Goal: Information Seeking & Learning: Compare options

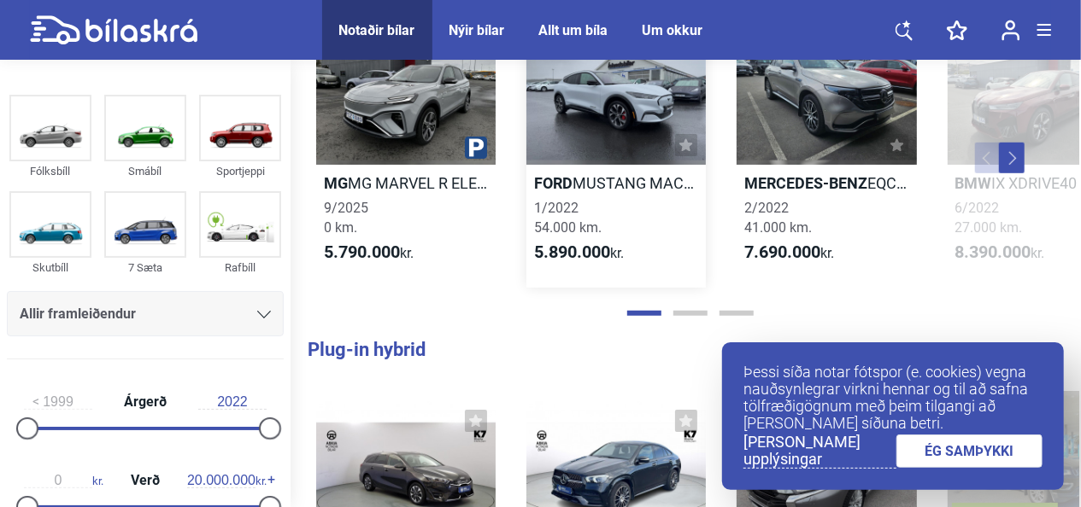
scroll to position [512, 0]
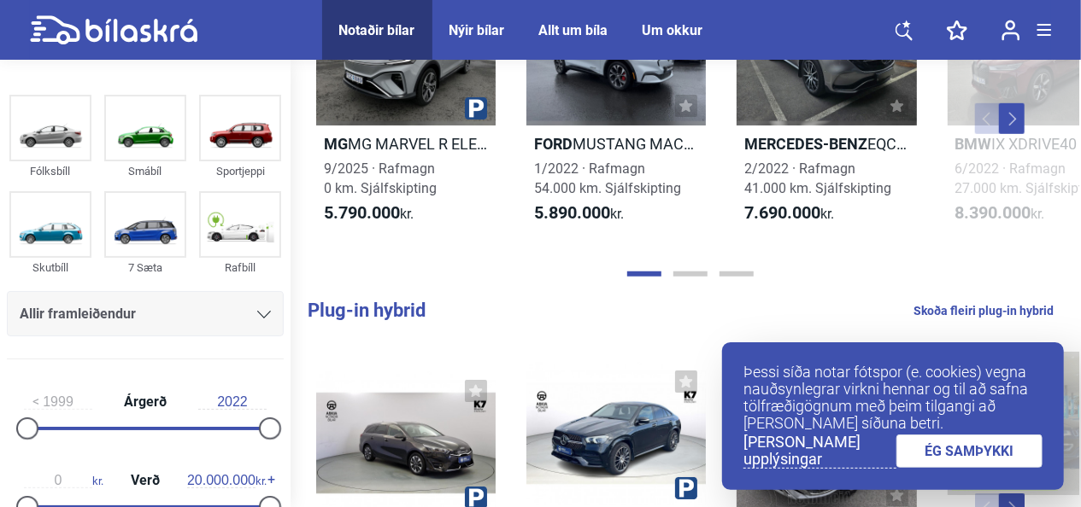
click at [958, 458] on link "ÉG SAMÞYKKI" at bounding box center [969, 451] width 147 height 33
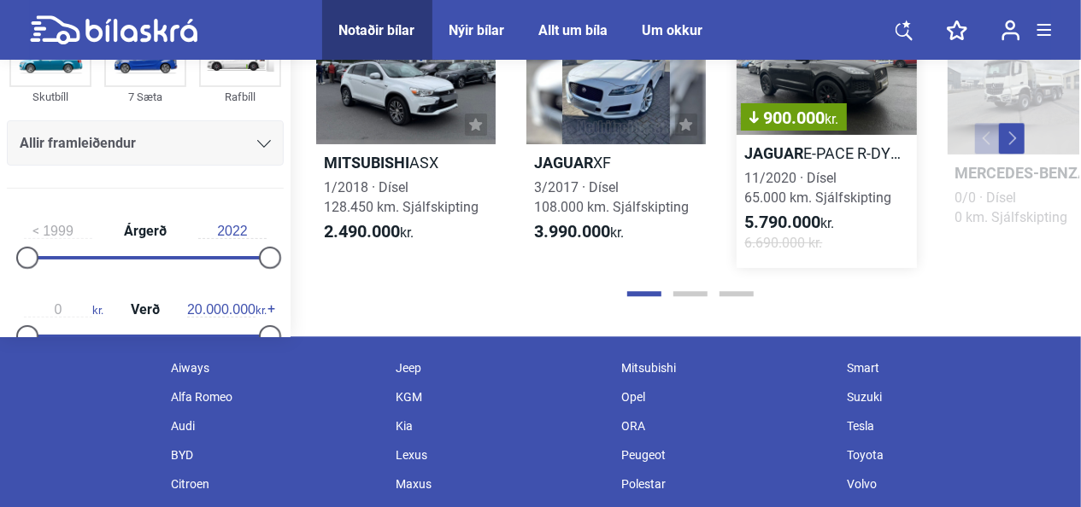
scroll to position [2045, 0]
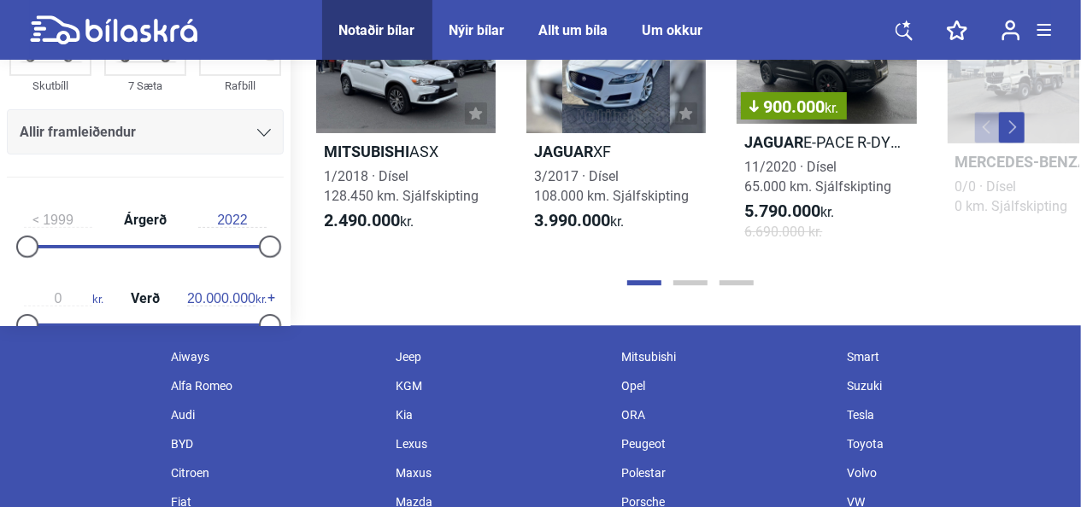
click at [689, 286] on div at bounding box center [690, 282] width 778 height 17
click at [689, 284] on button "Page 2" at bounding box center [690, 282] width 34 height 5
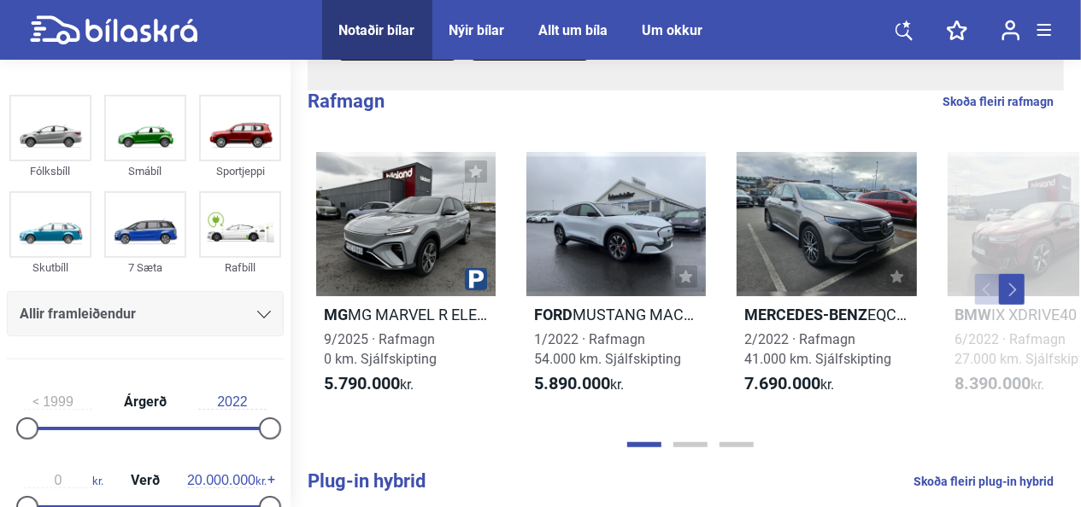
scroll to position [427, 0]
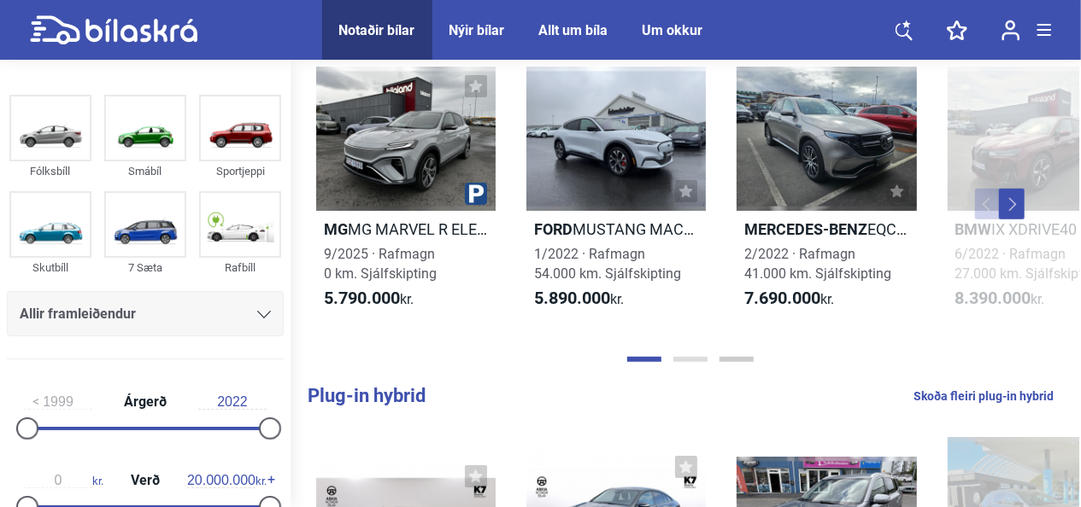
click at [695, 360] on button "Page 2" at bounding box center [690, 359] width 34 height 5
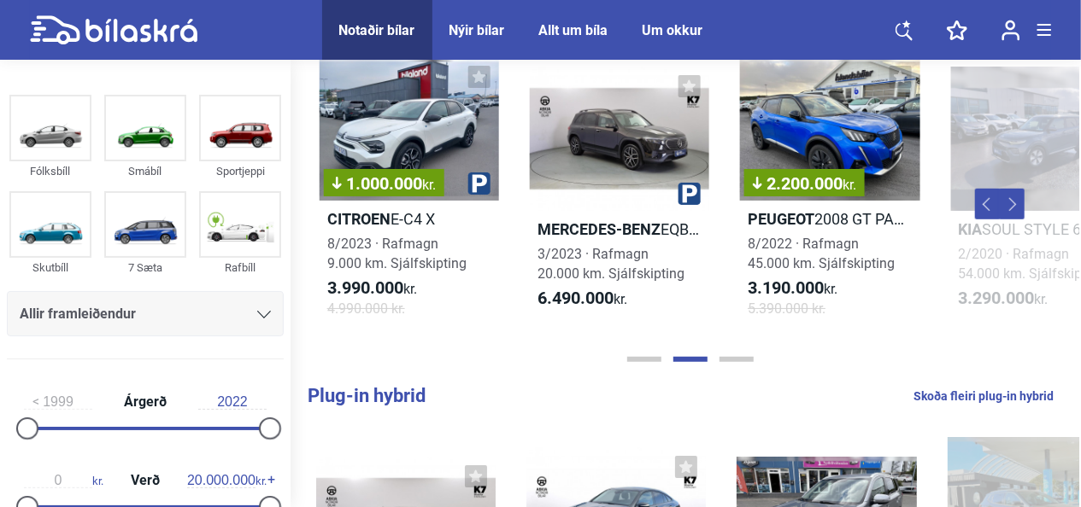
scroll to position [0, 840]
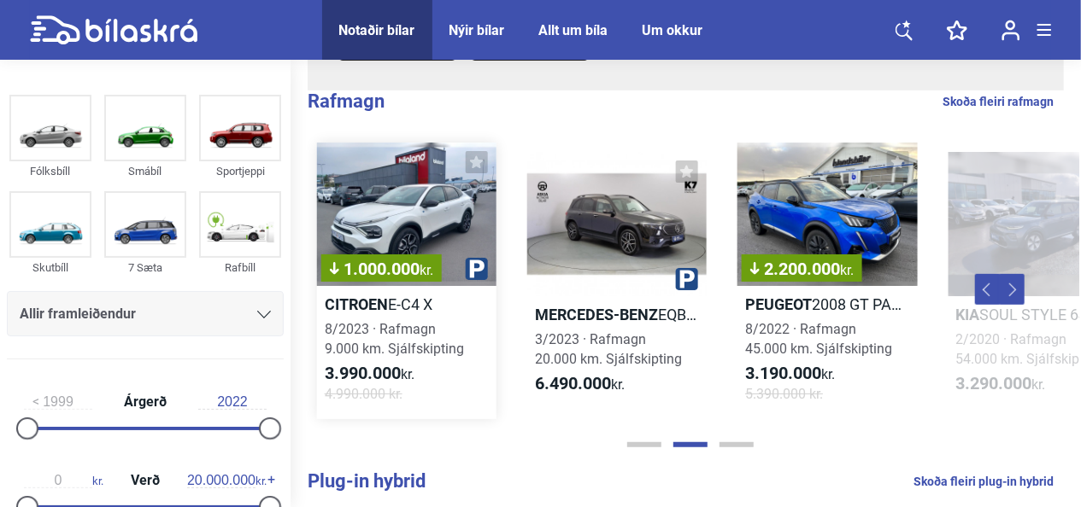
click at [401, 209] on div "1.000.000 kr." at bounding box center [406, 214] width 179 height 143
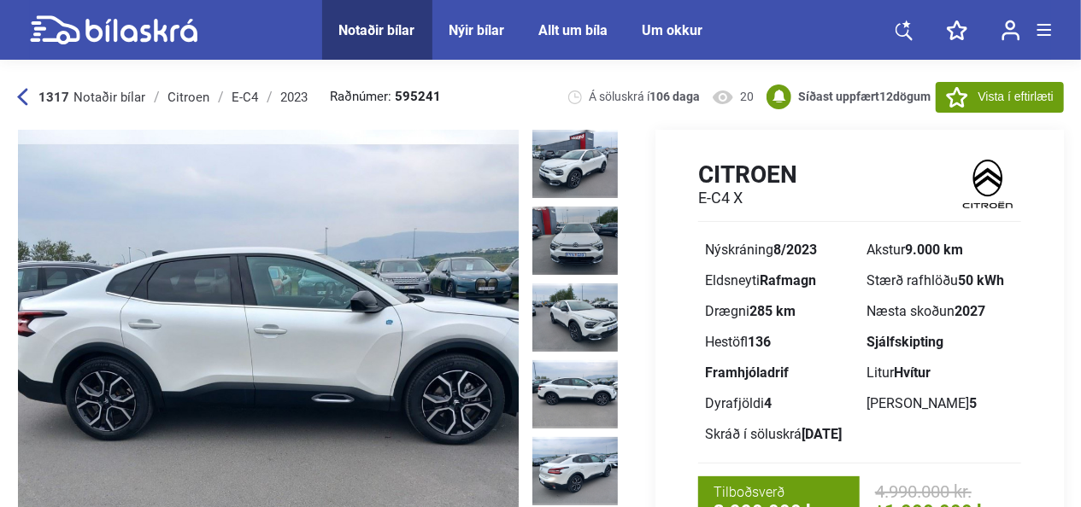
scroll to position [85, 0]
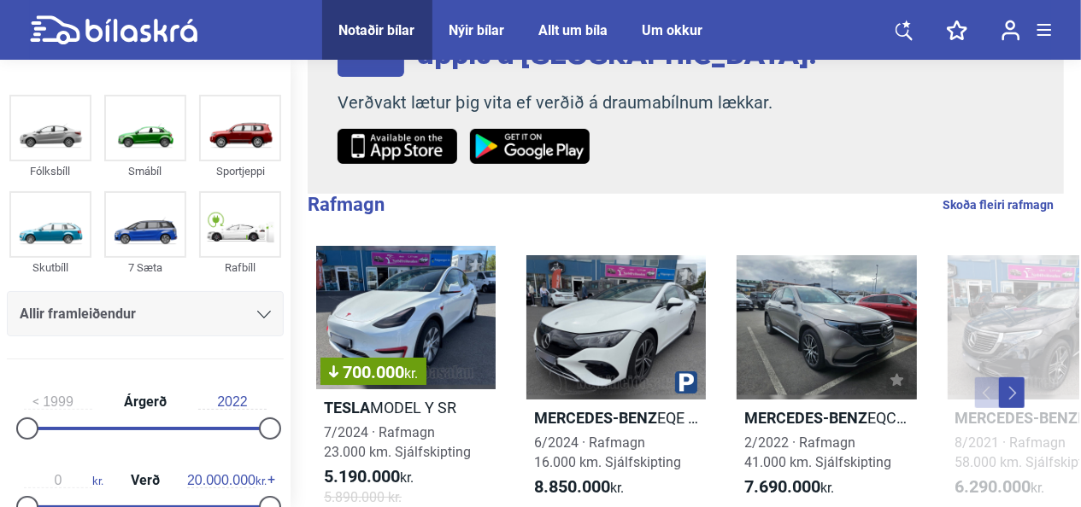
scroll to position [342, 0]
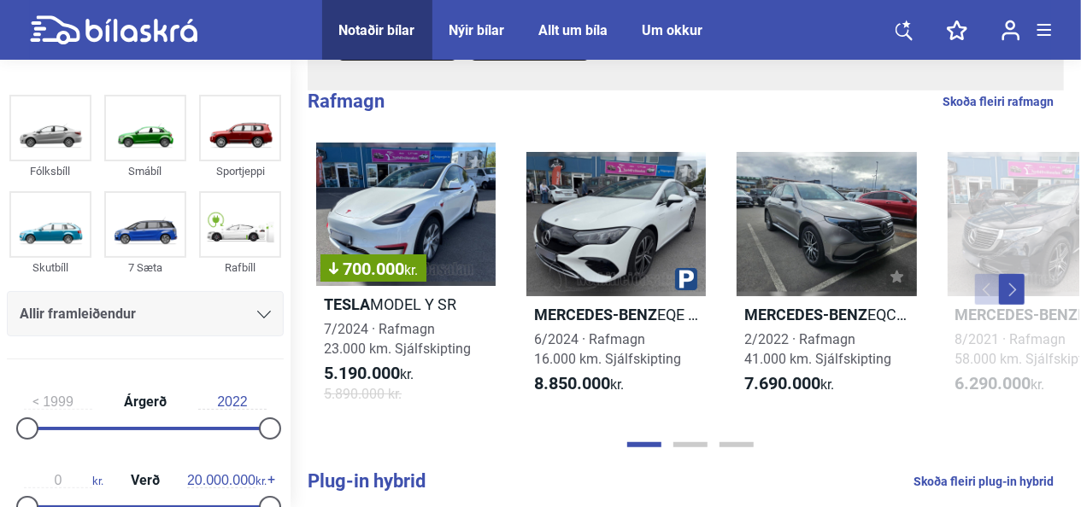
click at [1016, 286] on button "Next" at bounding box center [1012, 289] width 26 height 31
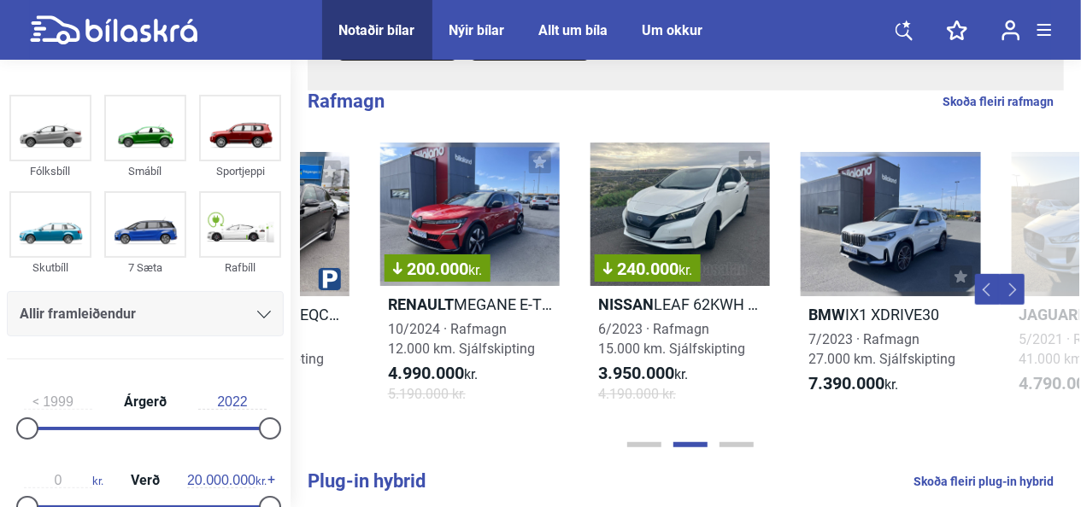
scroll to position [0, 778]
click at [1016, 291] on button "Next" at bounding box center [1012, 289] width 26 height 31
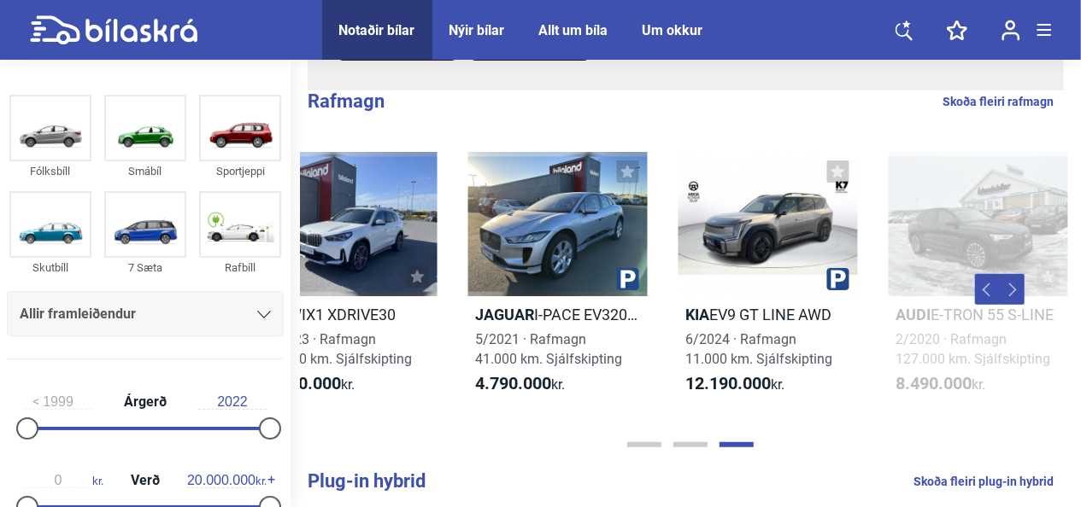
scroll to position [0, 1324]
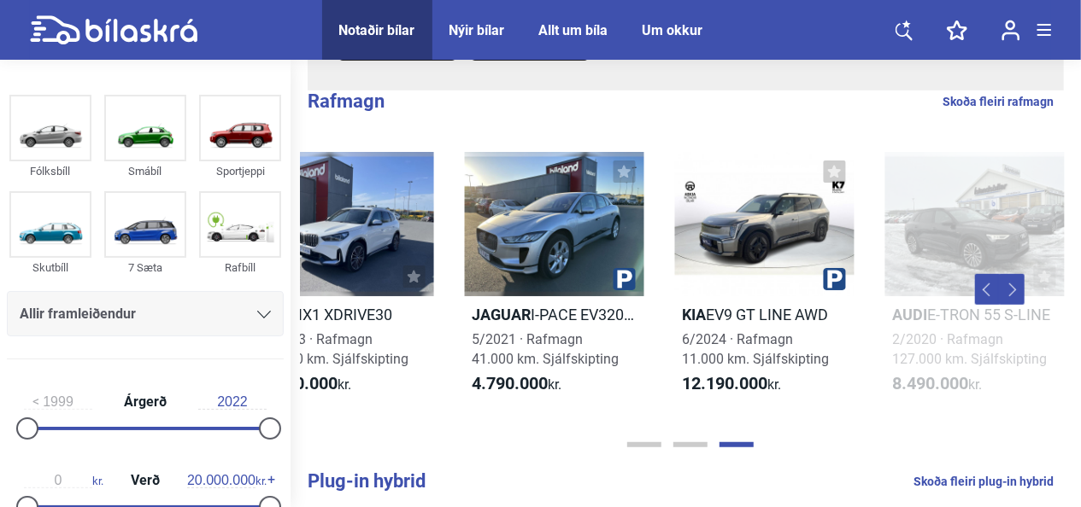
click at [1016, 294] on button "Next" at bounding box center [1012, 289] width 26 height 31
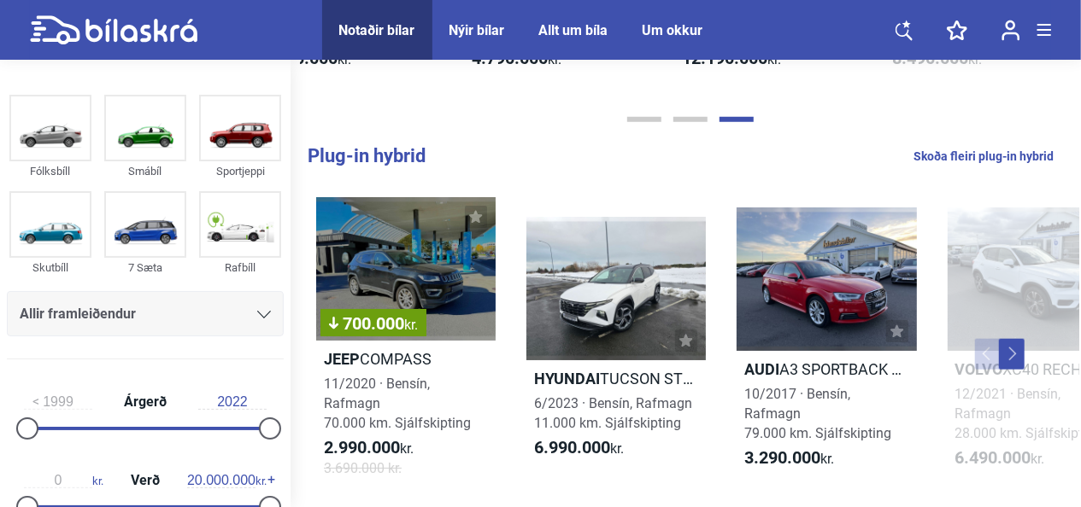
scroll to position [683, 0]
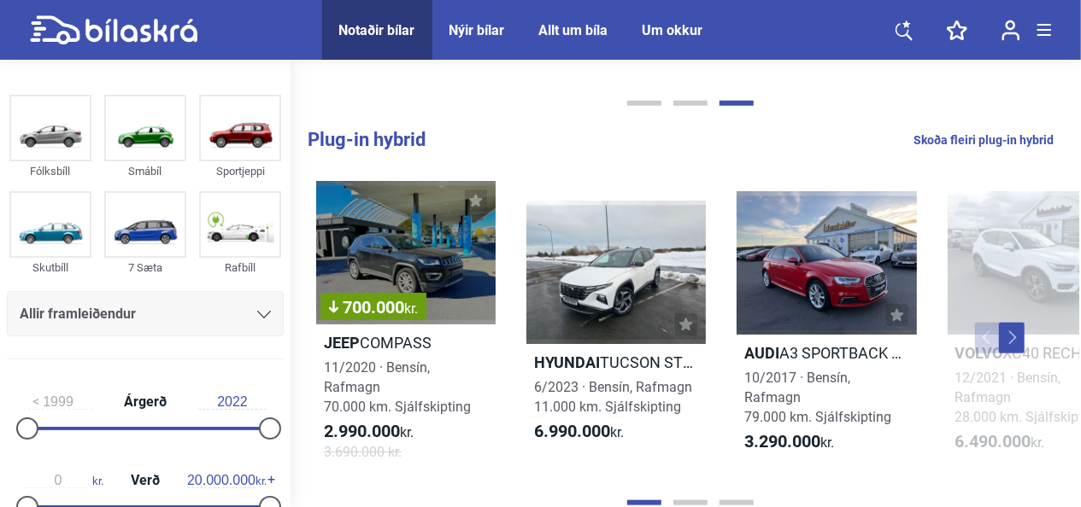
click at [1011, 333] on button "Next" at bounding box center [1012, 338] width 26 height 31
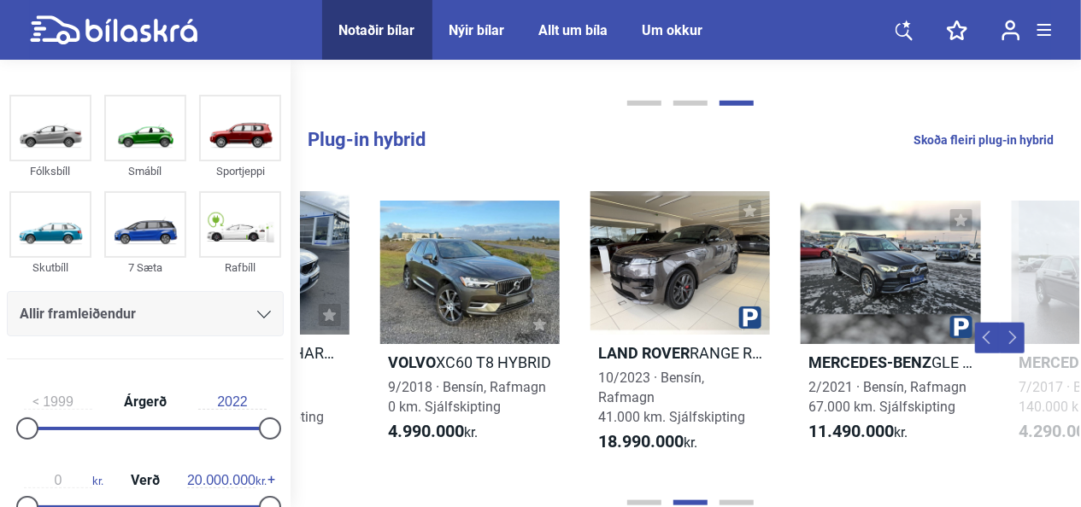
scroll to position [0, 778]
click at [1011, 331] on button "Next" at bounding box center [1012, 338] width 26 height 31
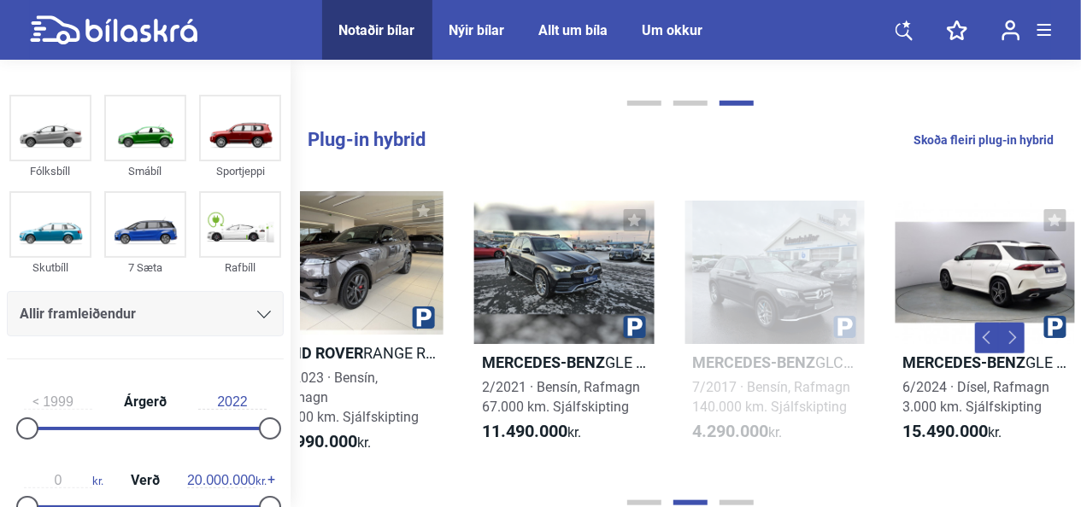
scroll to position [0, 1324]
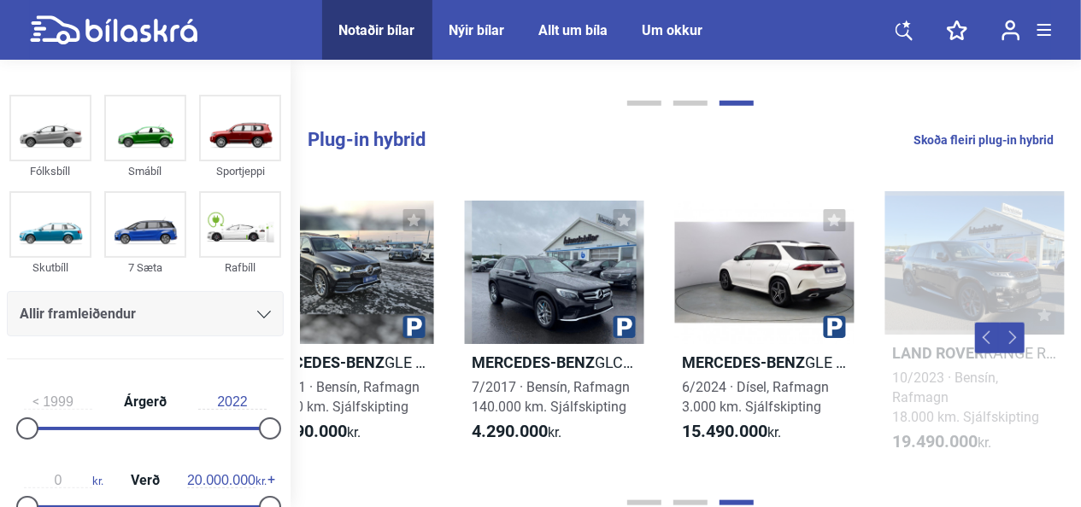
click at [1006, 343] on button "Next" at bounding box center [1012, 338] width 26 height 31
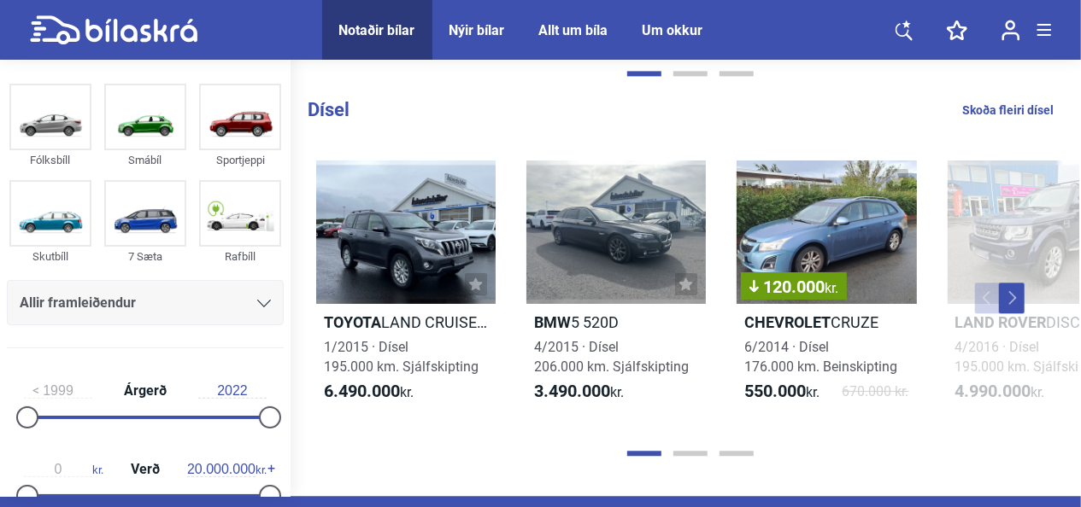
scroll to position [1879, 0]
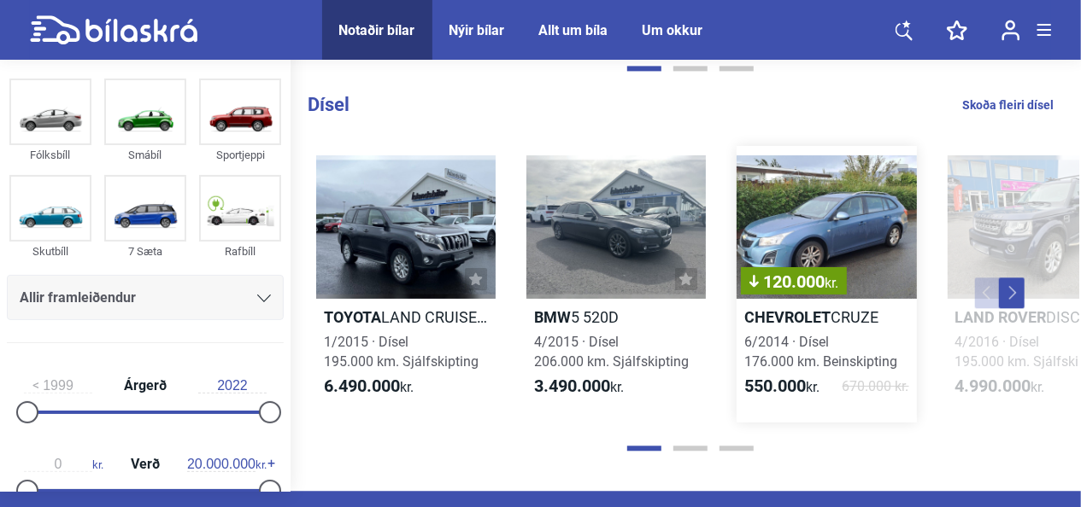
click at [856, 231] on div "120.000 kr." at bounding box center [825, 226] width 179 height 143
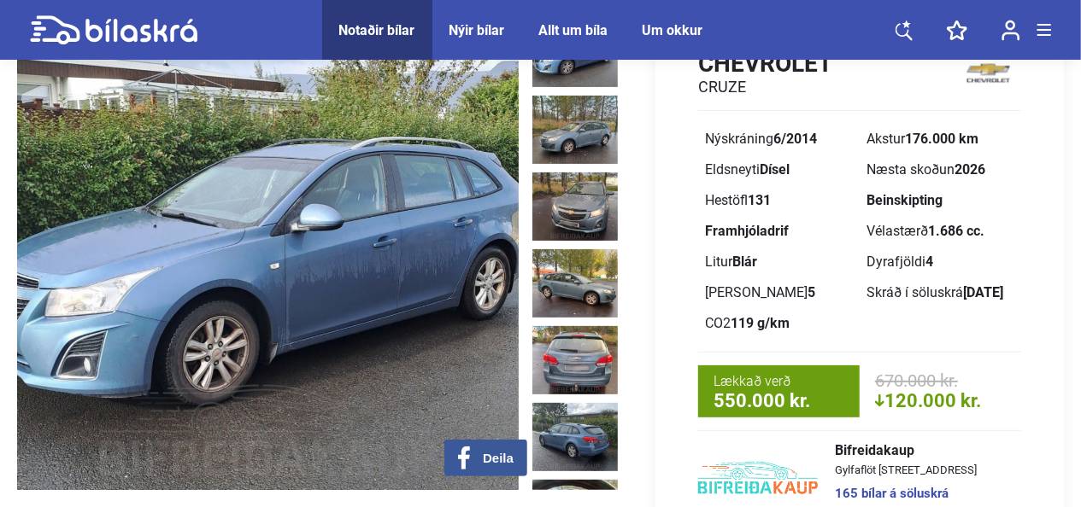
scroll to position [85, 0]
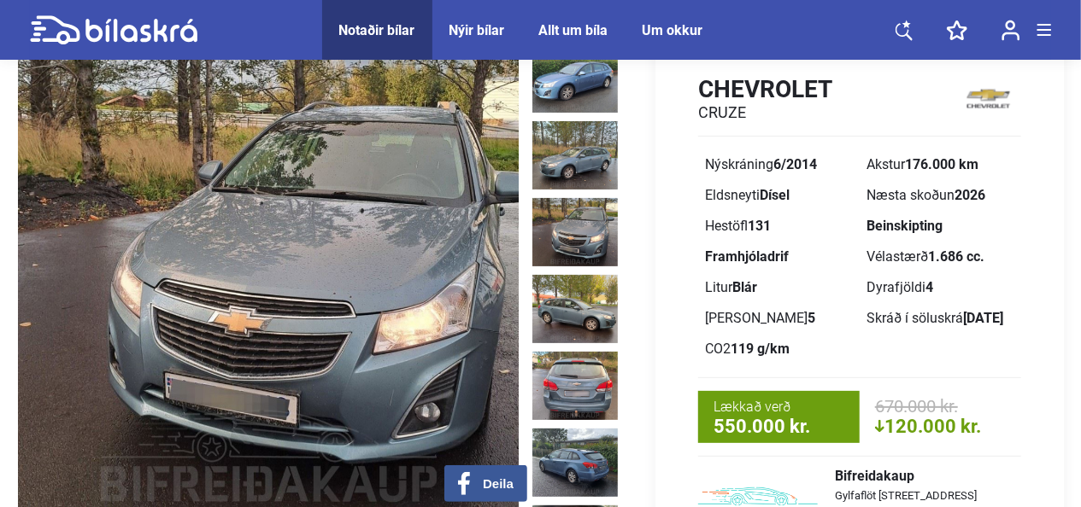
click at [480, 278] on img at bounding box center [268, 279] width 501 height 471
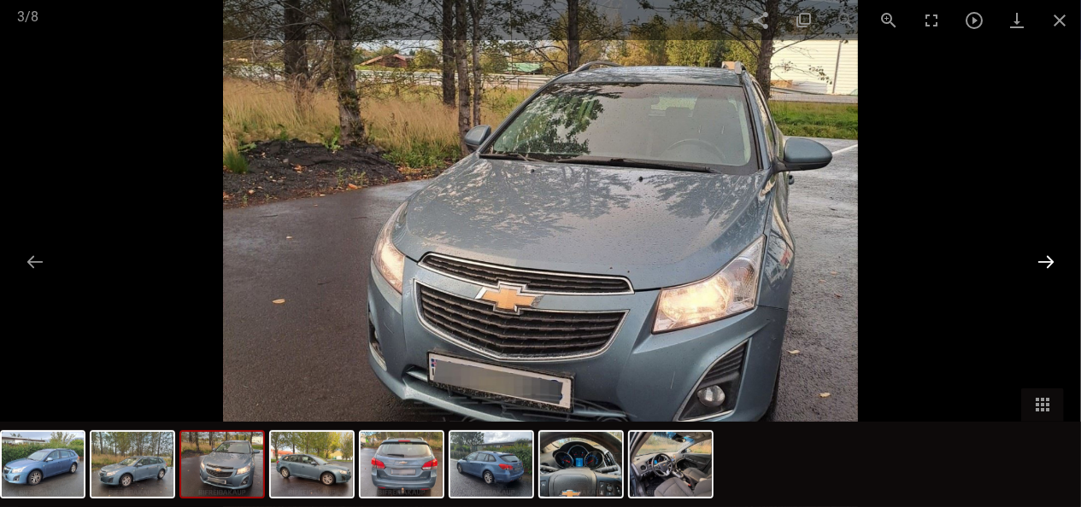
click at [1047, 256] on button at bounding box center [1046, 261] width 36 height 33
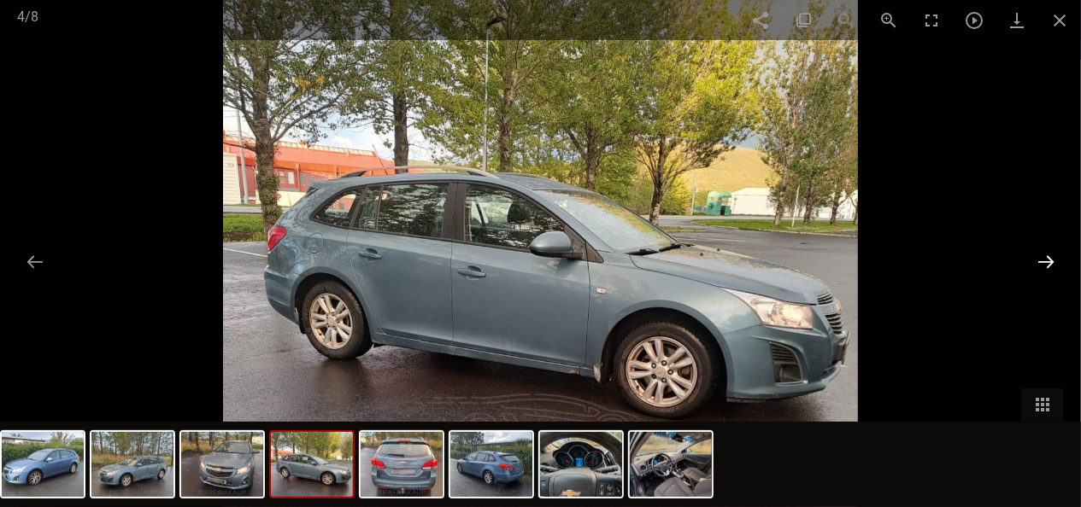
click at [1047, 256] on button at bounding box center [1046, 261] width 36 height 33
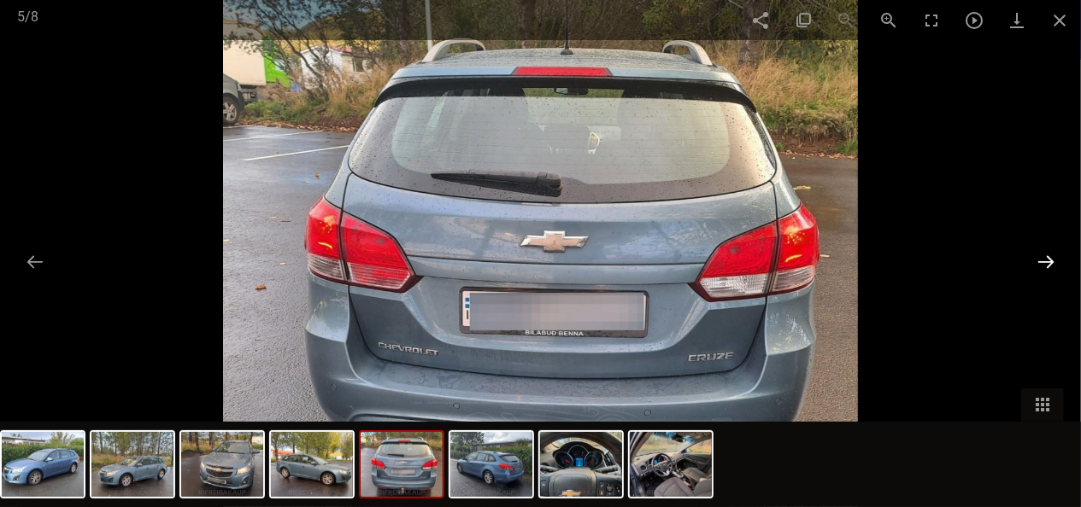
click at [1047, 256] on button at bounding box center [1046, 261] width 36 height 33
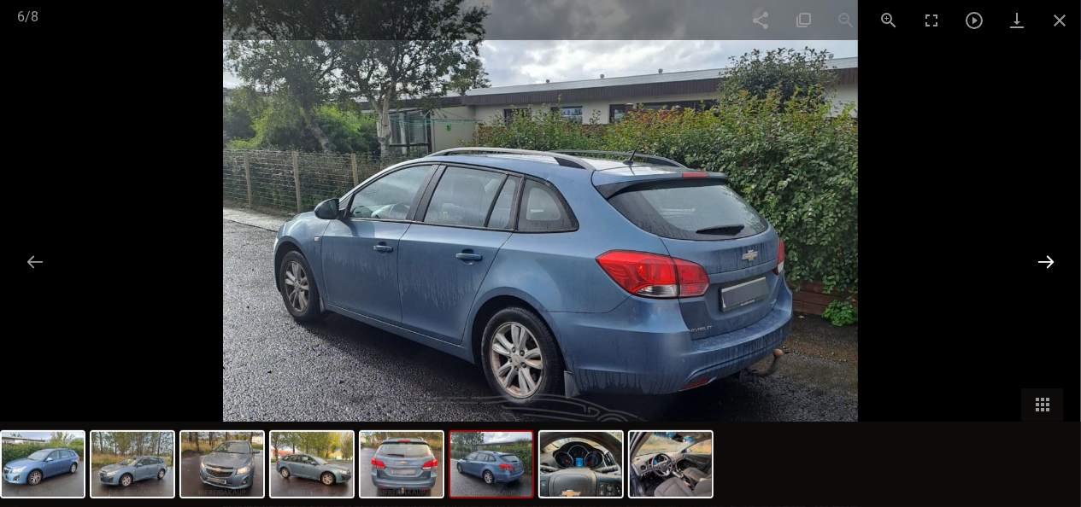
click at [1047, 256] on button at bounding box center [1046, 261] width 36 height 33
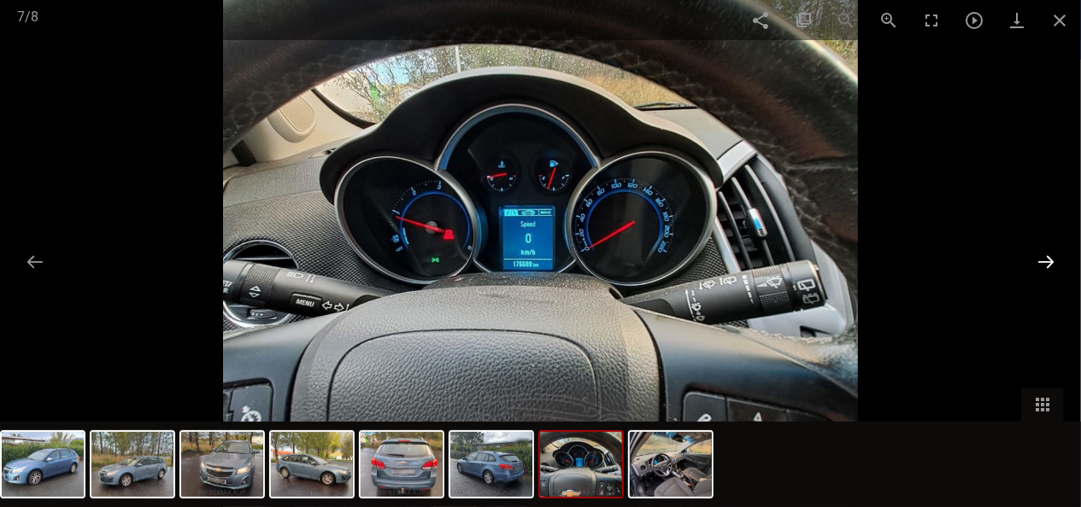
click at [1047, 256] on button at bounding box center [1046, 261] width 36 height 33
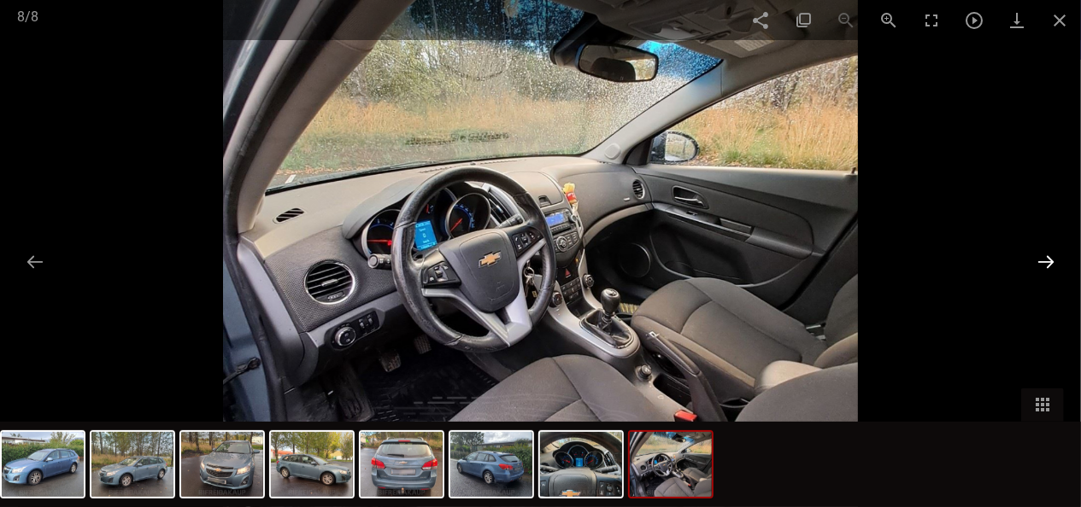
click at [1047, 256] on button at bounding box center [1046, 261] width 36 height 33
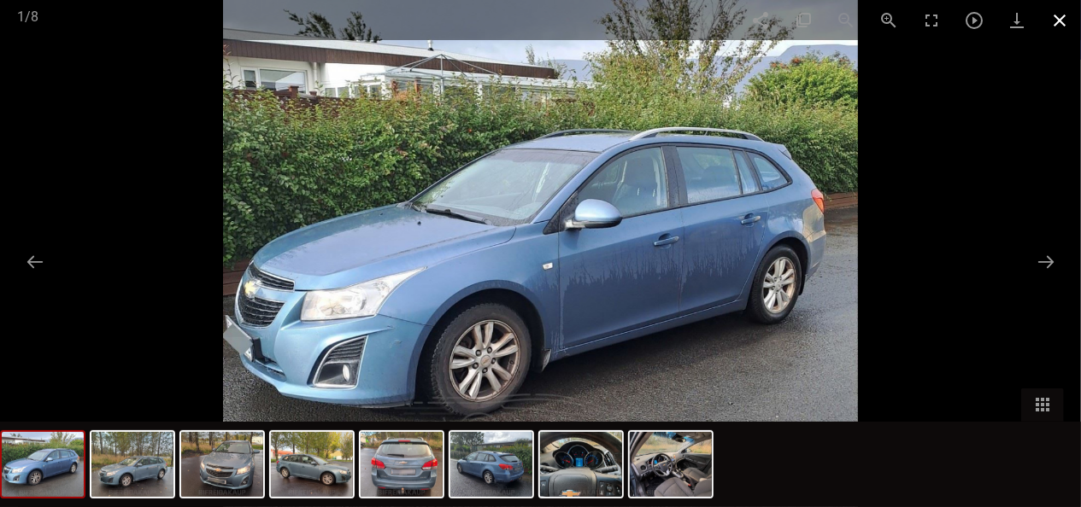
click at [1053, 20] on span at bounding box center [1059, 20] width 43 height 40
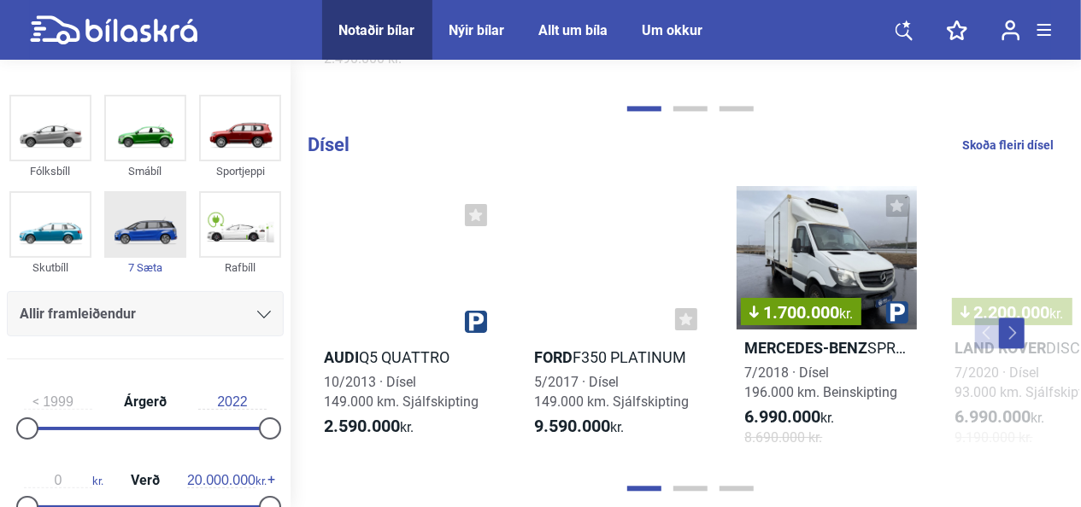
scroll to position [1794, 0]
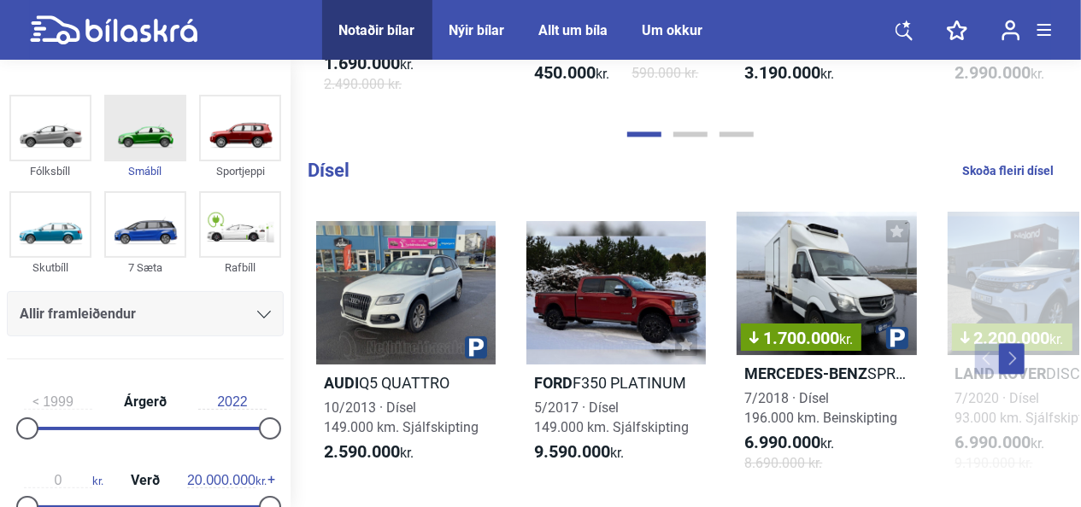
click at [166, 147] on img at bounding box center [145, 128] width 79 height 63
